Goal: Task Accomplishment & Management: Use online tool/utility

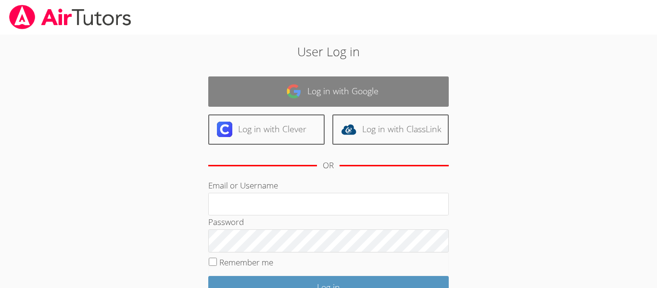
click at [292, 85] on img at bounding box center [293, 91] width 15 height 15
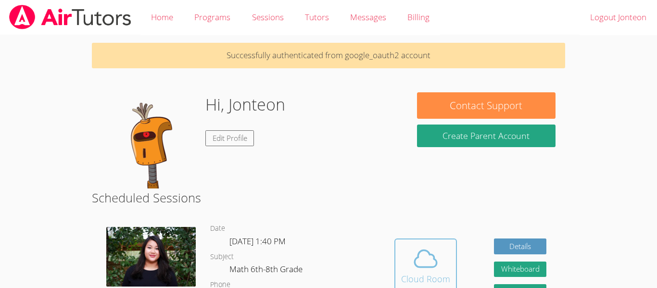
click at [438, 256] on span at bounding box center [425, 258] width 49 height 27
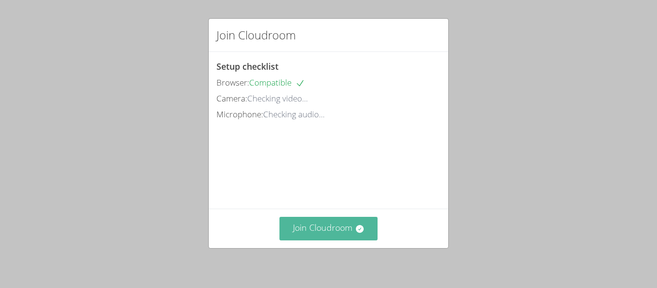
click at [351, 225] on button "Join Cloudroom" at bounding box center [328, 229] width 99 height 24
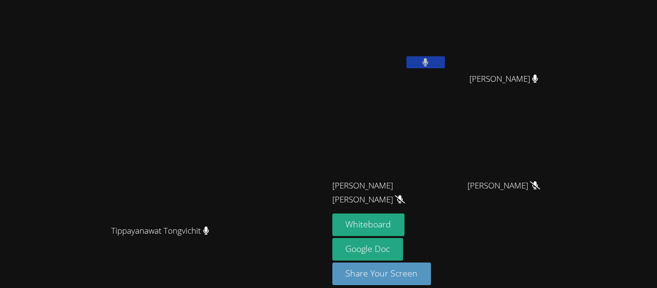
click at [445, 65] on button at bounding box center [425, 62] width 38 height 12
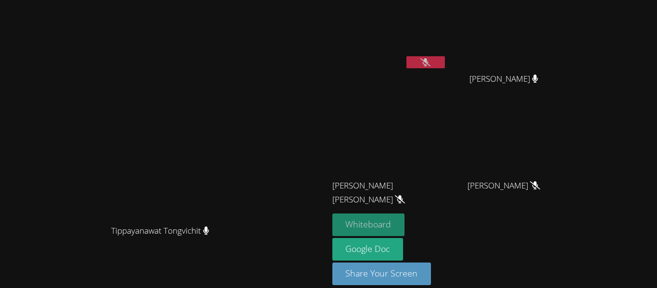
click at [405, 224] on button "Whiteboard" at bounding box center [368, 224] width 73 height 23
click at [430, 61] on icon at bounding box center [425, 62] width 10 height 8
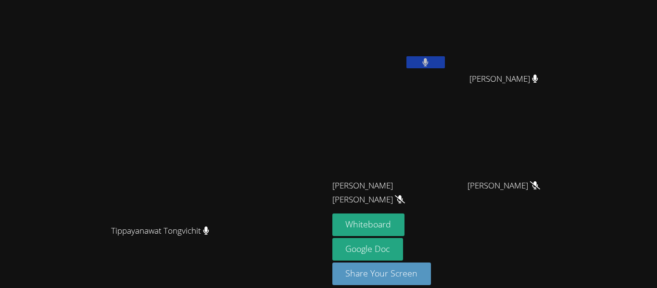
click at [428, 59] on icon at bounding box center [425, 62] width 6 height 8
click at [445, 66] on button at bounding box center [425, 62] width 38 height 12
